Goal: Navigation & Orientation: Find specific page/section

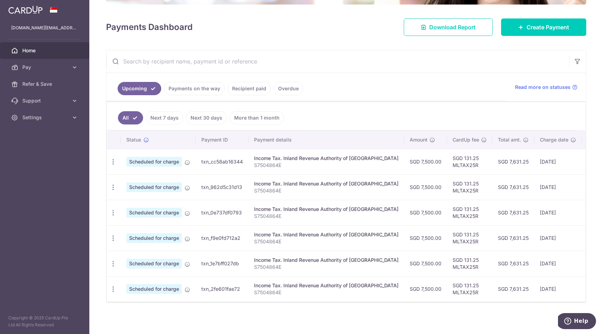
scroll to position [87, 0]
